Goal: Navigation & Orientation: Find specific page/section

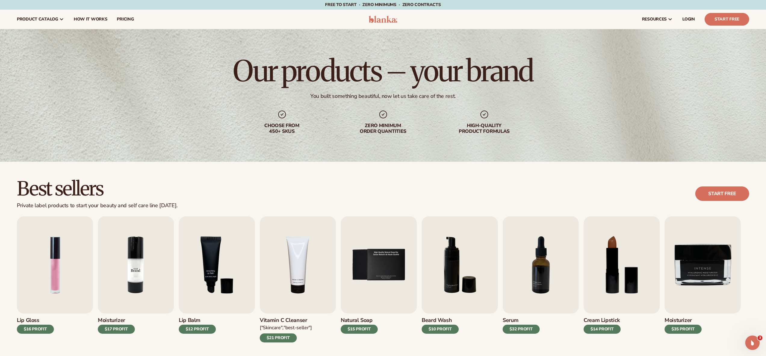
click at [141, 264] on img "2 / 9" at bounding box center [136, 264] width 76 height 97
click at [691, 17] on span "LOGIN" at bounding box center [688, 19] width 13 height 5
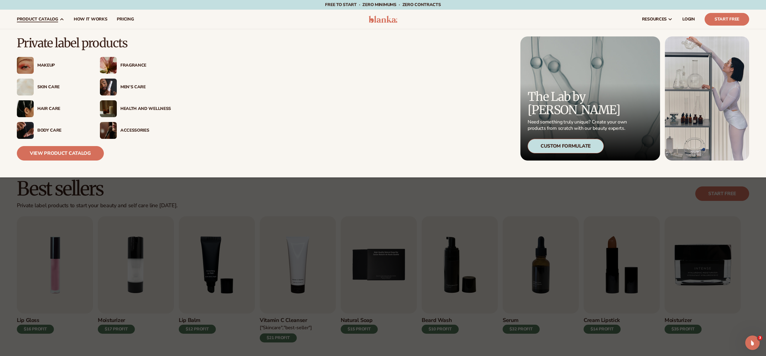
click at [104, 63] on img at bounding box center [108, 65] width 17 height 17
click at [128, 65] on div "Fragrance" at bounding box center [145, 65] width 51 height 5
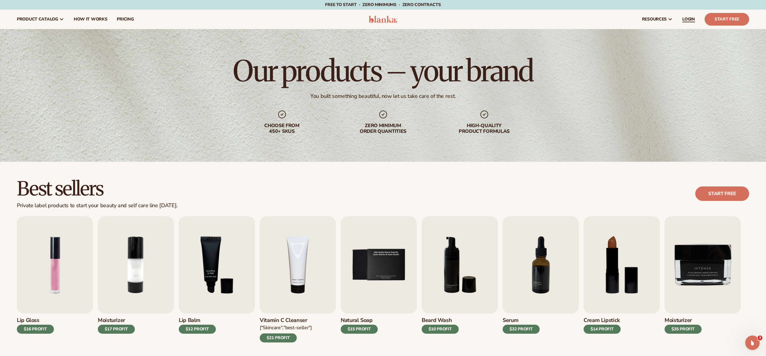
click at [683, 19] on span "LOGIN" at bounding box center [688, 19] width 13 height 5
